Goal: Transaction & Acquisition: Purchase product/service

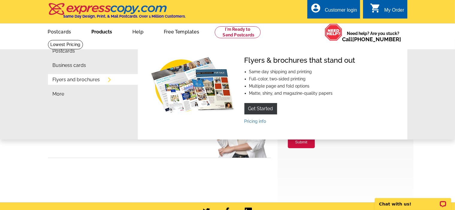
click at [95, 80] on link "Flyers and brochures" at bounding box center [76, 80] width 47 height 5
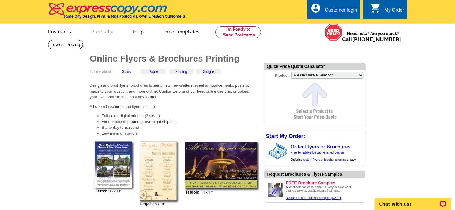
click at [133, 72] on div "Sizes" at bounding box center [125, 71] width 25 height 5
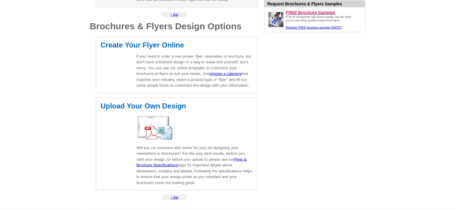
scroll to position [868, 0]
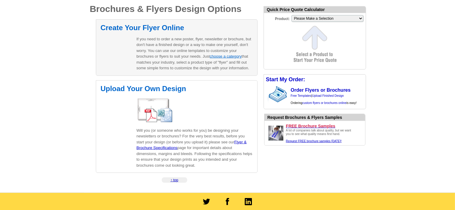
click at [235, 57] on link "choose a category" at bounding box center [225, 56] width 32 height 4
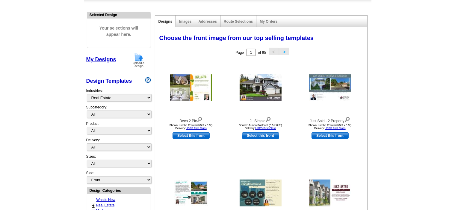
scroll to position [60, 0]
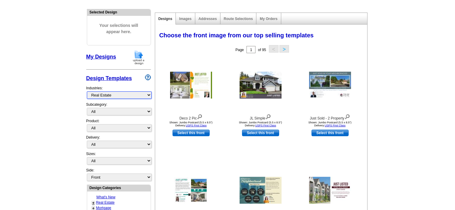
click at [124, 95] on select "What's New Real Estate Mortgage Insurance HVAC Dental Solar EDDM - NEW! Calenda…" at bounding box center [119, 95] width 65 height 7
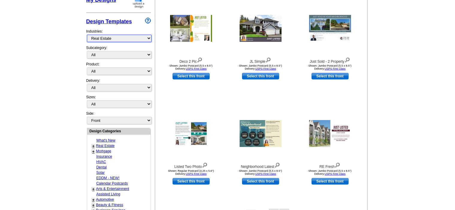
scroll to position [120, 0]
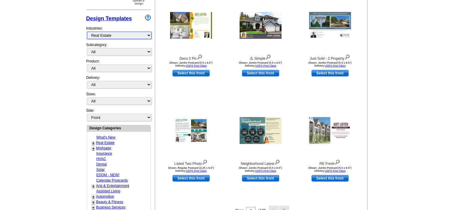
click at [100, 36] on select "What's New Real Estate Mortgage Insurance HVAC Dental Solar EDDM - NEW! Calenda…" at bounding box center [119, 35] width 65 height 7
select select "972"
click at [87, 32] on select "What's New Real Estate Mortgage Insurance HVAC Dental Solar EDDM - NEW! Calenda…" at bounding box center [119, 35] width 65 height 7
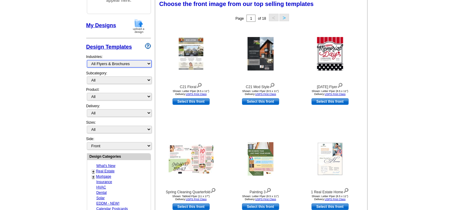
scroll to position [88, 0]
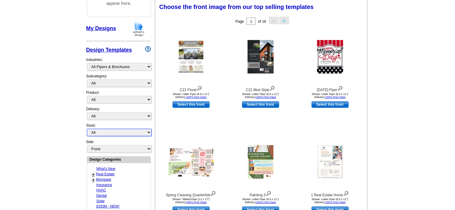
click at [129, 129] on select "All Jumbo Postcard (5.5" x 8.5") Regular Postcard (4.25" x 5.6") Panoramic Post…" at bounding box center [119, 132] width 65 height 7
click at [78, 183] on main "Need Help? call 800-260-5887, chat with support, or have our designers make som…" at bounding box center [227, 174] width 455 height 445
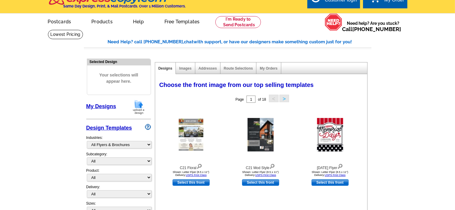
scroll to position [0, 0]
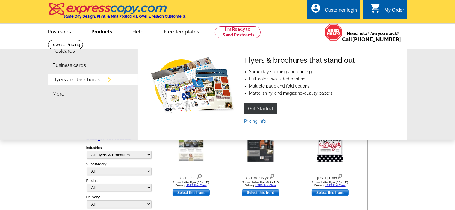
click at [80, 80] on link "Flyers and brochures" at bounding box center [76, 80] width 47 height 5
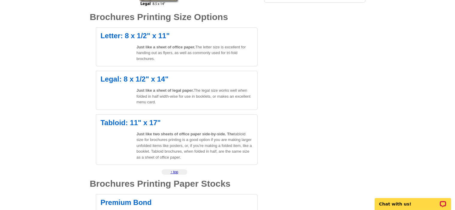
scroll to position [209, 0]
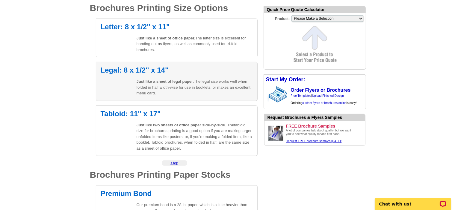
click at [154, 80] on span "Just like a sheet of legal paper." at bounding box center [164, 81] width 57 height 4
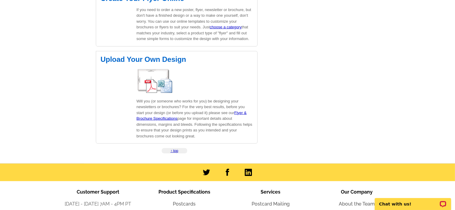
scroll to position [898, 0]
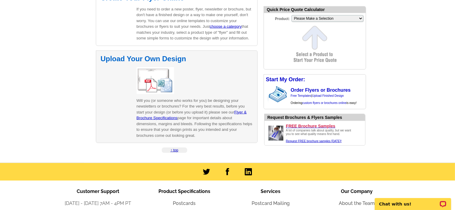
click at [184, 87] on p at bounding box center [194, 80] width 116 height 27
click at [217, 124] on p "Will you (or someone who works for you) be designing your newsletters or brochu…" at bounding box center [194, 118] width 116 height 41
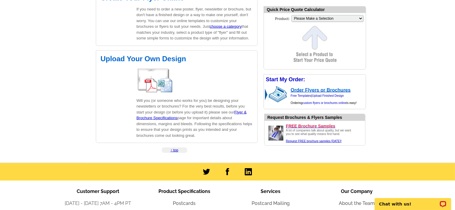
click at [306, 92] on link "Order Flyers or Brochures" at bounding box center [321, 90] width 60 height 5
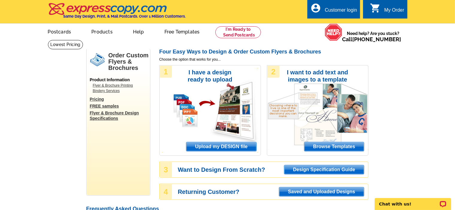
click at [247, 145] on span "Upload my DESIGN file" at bounding box center [221, 146] width 70 height 9
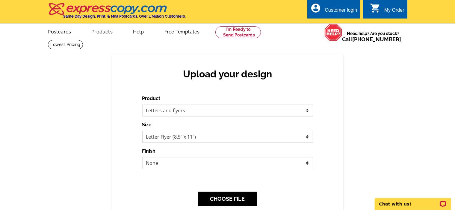
click at [221, 141] on select "Letter Flyer (8.5" x 11") Tabloid Flyer (11" x 17")" at bounding box center [227, 137] width 171 height 12
select select "8"
click at [142, 131] on select "Letter Flyer (8.5" x 11") Tabloid Flyer (11" x 17")" at bounding box center [227, 137] width 171 height 12
click at [180, 160] on select "None Bi-fold Mailer Quarter fold" at bounding box center [227, 163] width 171 height 12
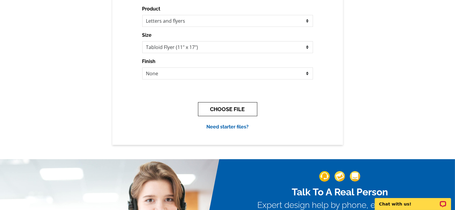
click at [220, 110] on button "CHOOSE FILE" at bounding box center [227, 109] width 59 height 14
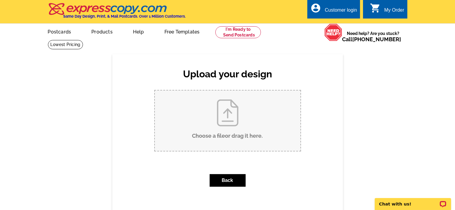
click at [236, 124] on input "Choose a file or drag it here ." at bounding box center [227, 121] width 145 height 60
type input "C:\fakepath\PROOF School Flyer 2025-2026 (1).png"
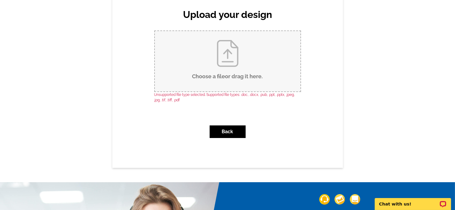
scroll to position [60, 0]
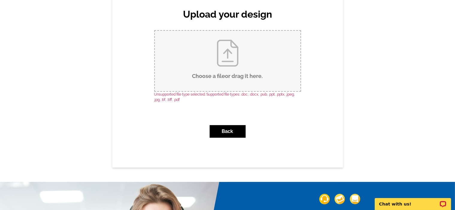
click at [239, 77] on input "Choose a file or drag it here ." at bounding box center [227, 61] width 145 height 60
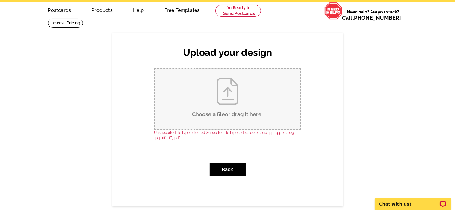
scroll to position [0, 0]
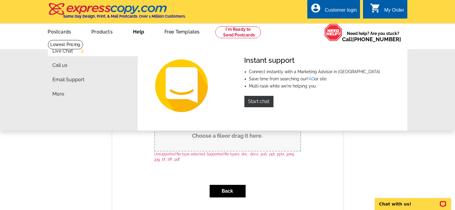
click at [140, 33] on link "Help" at bounding box center [138, 31] width 30 height 14
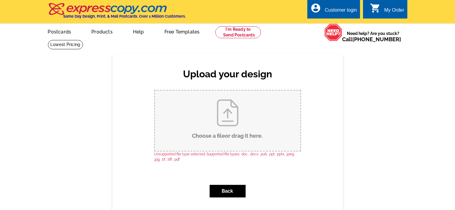
click at [243, 142] on input "Choose a file or drag it here ." at bounding box center [227, 121] width 145 height 60
type input "C:\fakepath\PROOF+School+Flyer+2025-2026+(1).pdf"
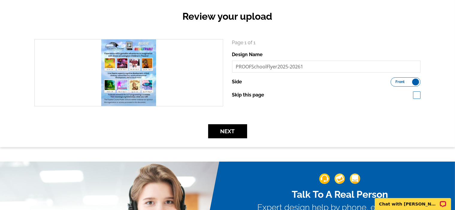
scroll to position [60, 0]
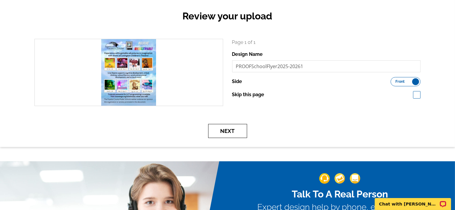
click at [234, 130] on button "Next" at bounding box center [227, 131] width 39 height 14
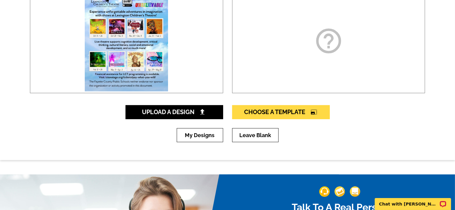
scroll to position [150, 0]
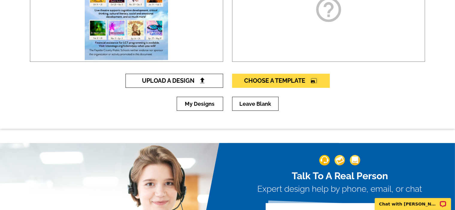
click at [184, 78] on span "Upload A Design" at bounding box center [174, 80] width 64 height 7
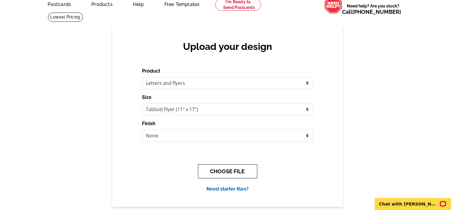
scroll to position [60, 0]
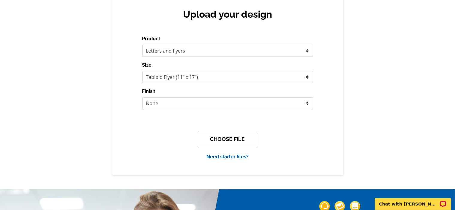
click at [220, 142] on button "CHOOSE FILE" at bounding box center [227, 139] width 59 height 14
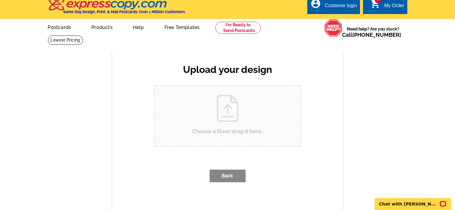
scroll to position [0, 0]
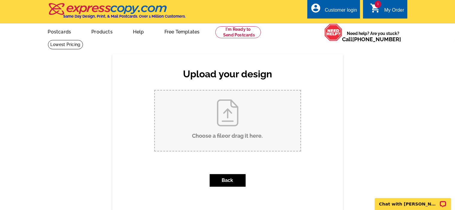
click at [239, 127] on input "Choose a file or drag it here ." at bounding box center [227, 121] width 145 height 60
type input "C:\fakepath\PROOF School Flyer [DATE]-[DATE] (2) copy.pdf"
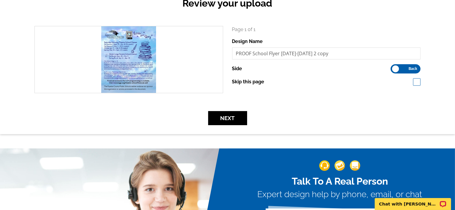
scroll to position [30, 0]
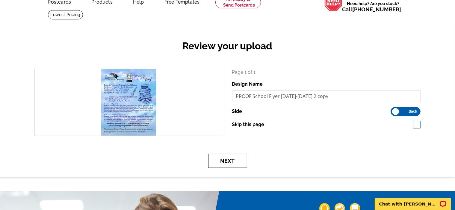
click at [241, 160] on button "Next" at bounding box center [227, 161] width 39 height 14
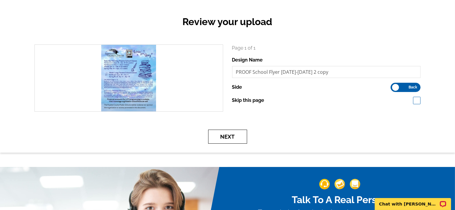
scroll to position [0, 0]
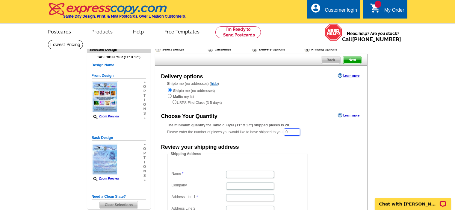
click at [300, 133] on input "0" at bounding box center [292, 132] width 16 height 7
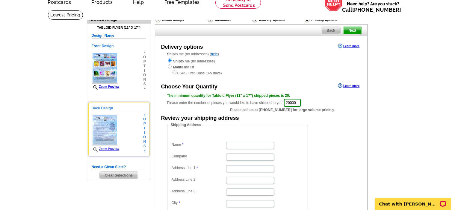
scroll to position [60, 0]
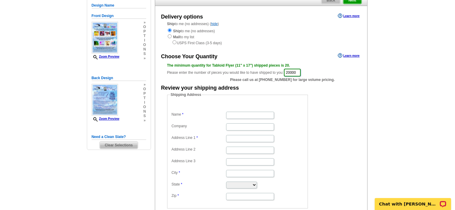
type input "20000"
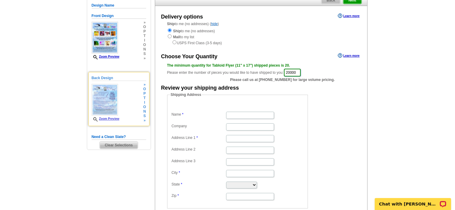
scroll to position [0, 0]
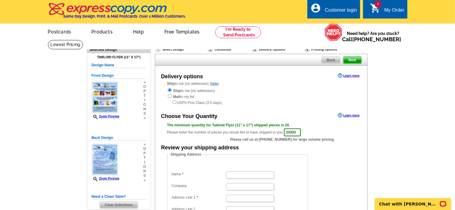
click at [71, 102] on main "Need Help? call [PHONE_NUMBER], chat with support, or have our designers make s…" at bounding box center [227, 181] width 455 height 283
